Goal: Task Accomplishment & Management: Manage account settings

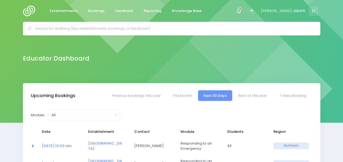
select select "5"
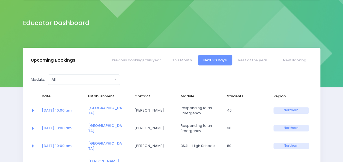
scroll to position [37, 0]
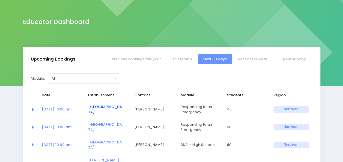
click at [105, 110] on link "[GEOGRAPHIC_DATA]" at bounding box center [105, 109] width 34 height 11
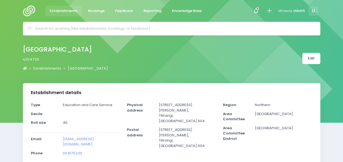
select select "5"
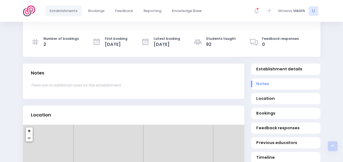
scroll to position [139, 0]
click at [262, 111] on span "Bookings" at bounding box center [285, 113] width 59 height 6
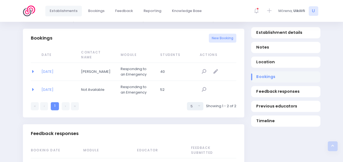
scroll to position [352, 0]
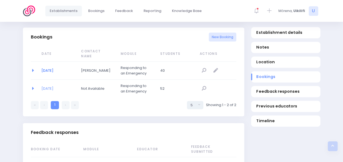
click at [45, 68] on link "27/08/2025" at bounding box center [48, 70] width 12 height 5
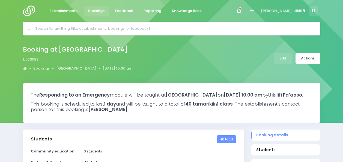
select select "5"
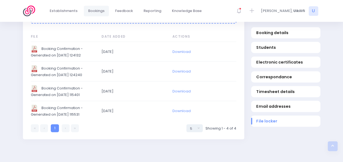
scroll to position [536, 0]
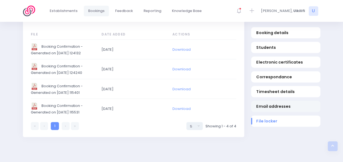
click at [267, 104] on span "Email addresses" at bounding box center [285, 106] width 59 height 6
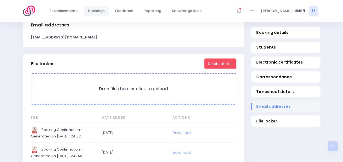
scroll to position [447, 0]
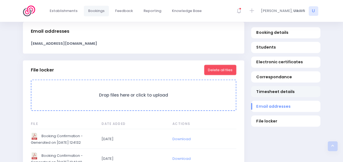
click at [305, 93] on span "Timesheet details" at bounding box center [285, 92] width 59 height 6
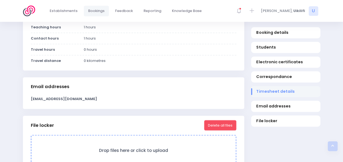
scroll to position [375, 0]
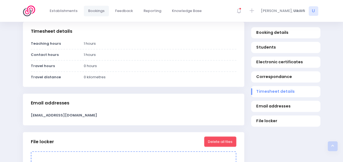
drag, startPoint x: 94, startPoint y: 120, endPoint x: 28, endPoint y: 122, distance: 65.6
click at [28, 118] on div "[EMAIL_ADDRESS][DOMAIN_NAME]" at bounding box center [133, 115] width 212 height 5
copy strong "[EMAIL_ADDRESS][DOMAIN_NAME]"
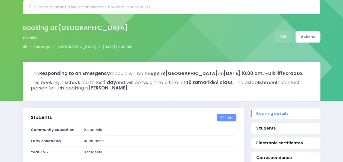
scroll to position [9, 0]
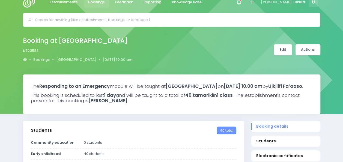
click at [286, 51] on link "Edit" at bounding box center [283, 49] width 18 height 11
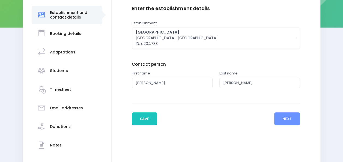
scroll to position [97, 0]
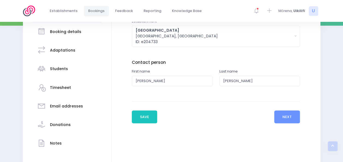
click at [68, 34] on h3 "Booking details" at bounding box center [65, 31] width 31 height 5
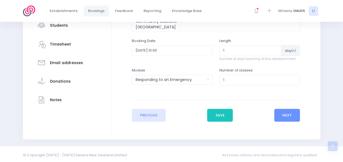
scroll to position [142, 0]
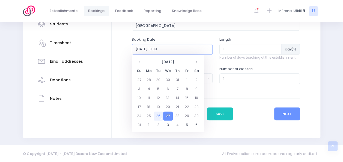
click at [181, 50] on input "2025-08-27 10:00" at bounding box center [172, 49] width 81 height 10
click at [168, 117] on td "27" at bounding box center [168, 116] width 10 height 9
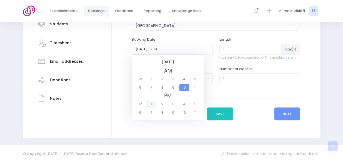
click at [151, 106] on span "1" at bounding box center [151, 104] width 10 height 7
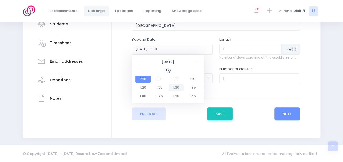
click at [179, 86] on span "1:30" at bounding box center [176, 87] width 15 height 7
type input "2025-08-27 13:30"
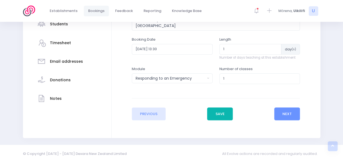
click at [223, 114] on button "Save" at bounding box center [220, 114] width 26 height 13
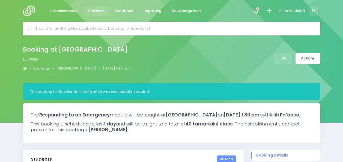
select select "5"
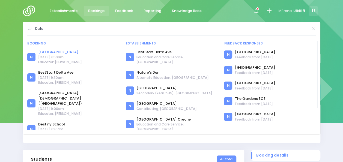
type input "Dela"
click at [61, 52] on link "[GEOGRAPHIC_DATA]" at bounding box center [60, 51] width 44 height 5
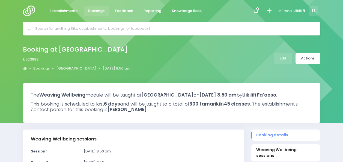
select select "5"
click at [283, 58] on link "Edit" at bounding box center [283, 58] width 18 height 11
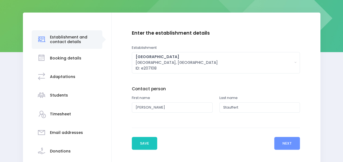
scroll to position [72, 0]
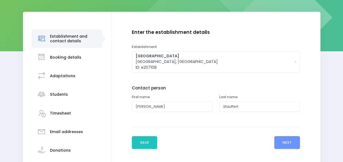
click at [75, 60] on h3 "Booking details" at bounding box center [65, 57] width 31 height 5
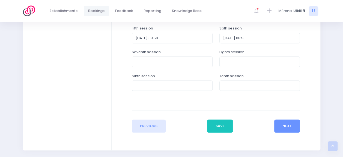
scroll to position [291, 0]
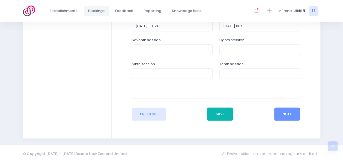
click at [217, 116] on button "Save" at bounding box center [220, 114] width 26 height 13
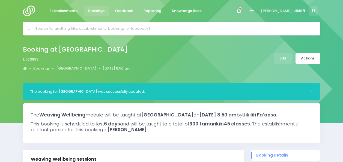
select select "5"
click at [287, 60] on link "Edit" at bounding box center [283, 58] width 18 height 11
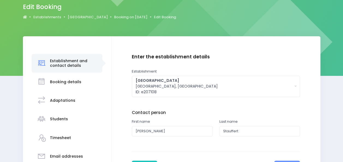
scroll to position [61, 0]
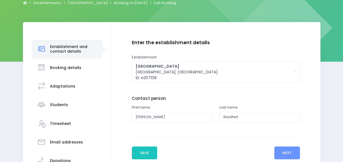
click at [56, 70] on h3 "Booking details" at bounding box center [65, 68] width 31 height 5
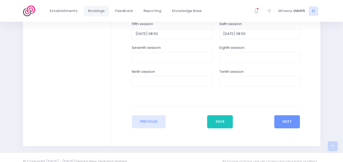
scroll to position [291, 0]
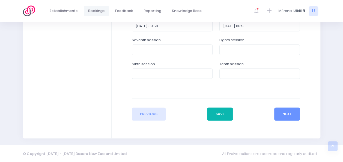
click at [214, 117] on button "Save" at bounding box center [220, 114] width 26 height 13
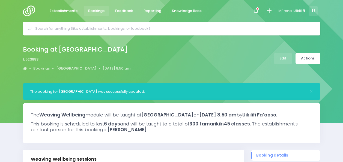
select select "5"
click at [51, 11] on span "Establishments" at bounding box center [64, 10] width 28 height 5
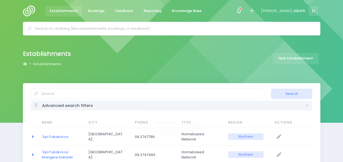
select select "20"
